Goal: Understand process/instructions

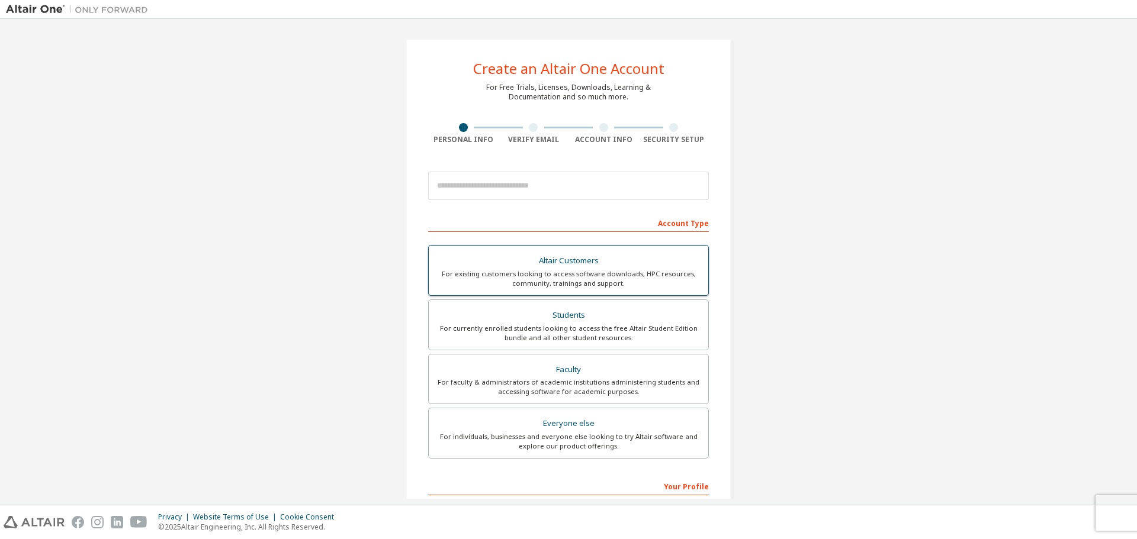
click at [548, 271] on div "For existing customers looking to access software downloads, HPC resources, com…" at bounding box center [568, 278] width 265 height 19
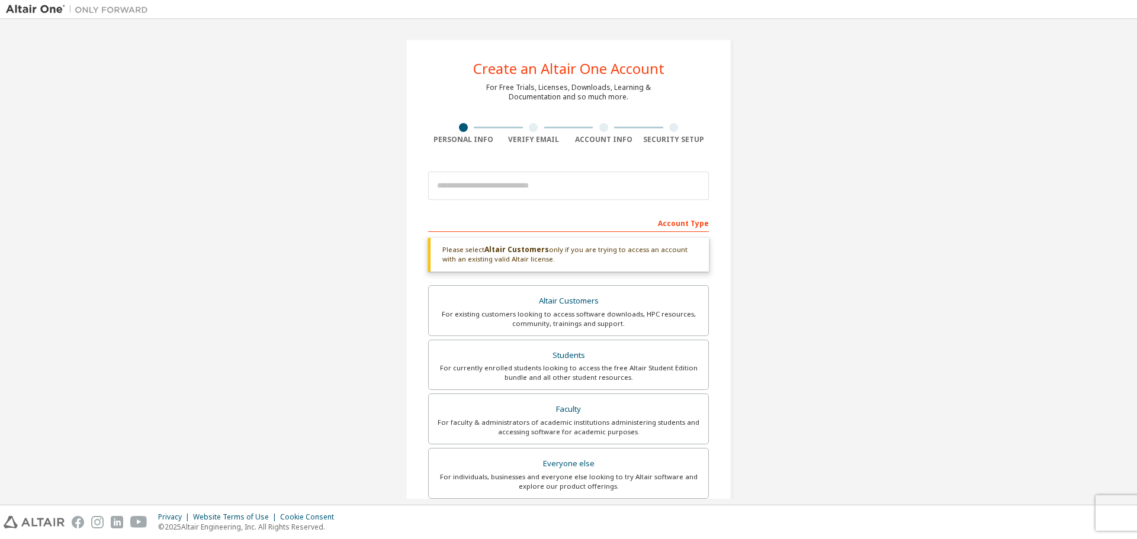
click at [535, 206] on div at bounding box center [568, 186] width 281 height 40
drag, startPoint x: 562, startPoint y: 265, endPoint x: 438, endPoint y: 252, distance: 125.0
click at [438, 252] on div "Please select Altair Customers only if you are trying to access an account with…" at bounding box center [568, 255] width 281 height 34
click at [430, 228] on div at bounding box center [430, 228] width 0 height 0
click at [472, 182] on input "email" at bounding box center [568, 186] width 281 height 28
